Goal: Find specific page/section: Find specific page/section

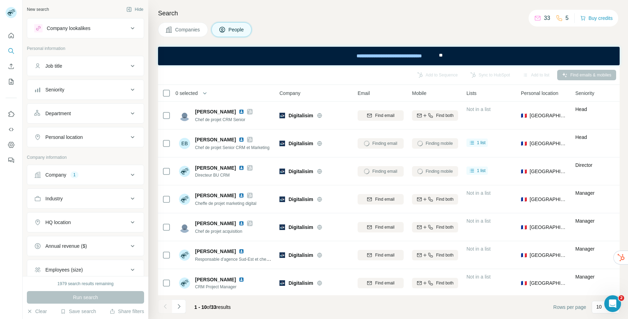
click at [561, 17] on icon at bounding box center [559, 18] width 7 height 7
click at [119, 32] on button "Company lookalikes" at bounding box center [85, 28] width 117 height 17
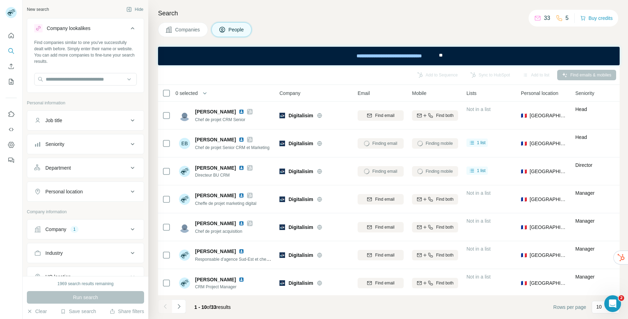
click at [119, 32] on button "Company lookalikes" at bounding box center [85, 30] width 117 height 20
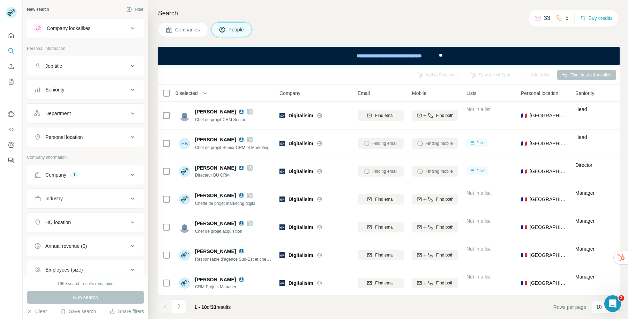
click at [176, 28] on span "Companies" at bounding box center [187, 29] width 25 height 7
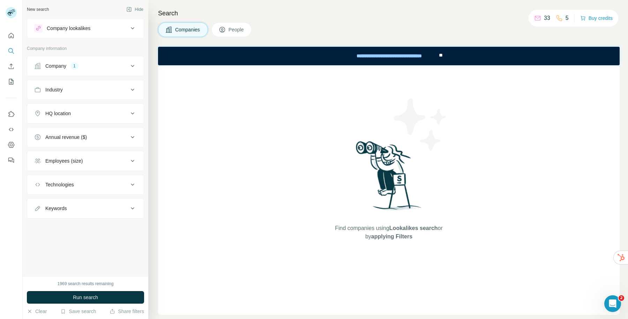
click at [230, 27] on span "People" at bounding box center [237, 29] width 16 height 7
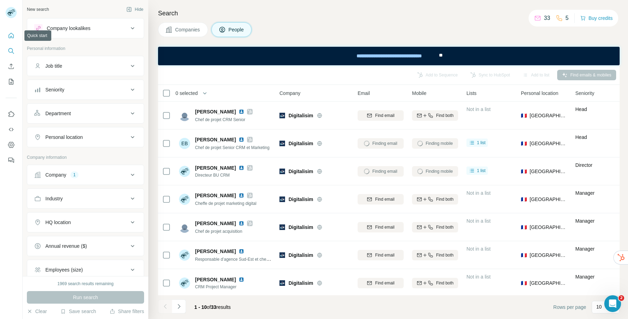
click at [8, 35] on icon "Quick start" at bounding box center [11, 35] width 7 height 7
